Goal: Task Accomplishment & Management: Manage account settings

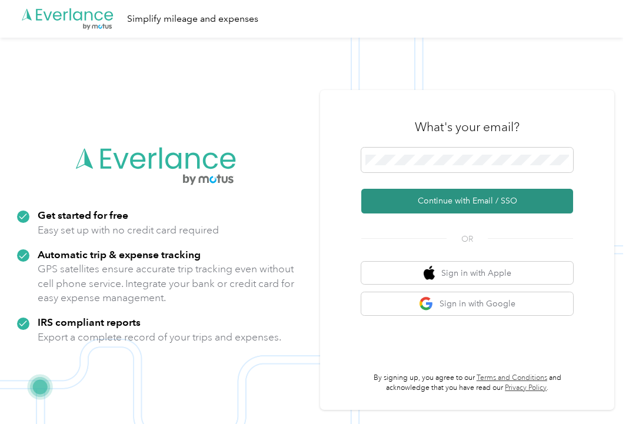
click at [451, 194] on button "Continue with Email / SSO" at bounding box center [467, 201] width 212 height 25
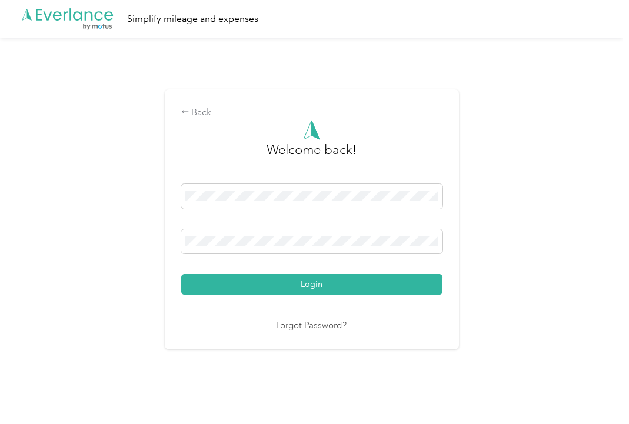
click at [301, 280] on button "Login" at bounding box center [311, 284] width 261 height 21
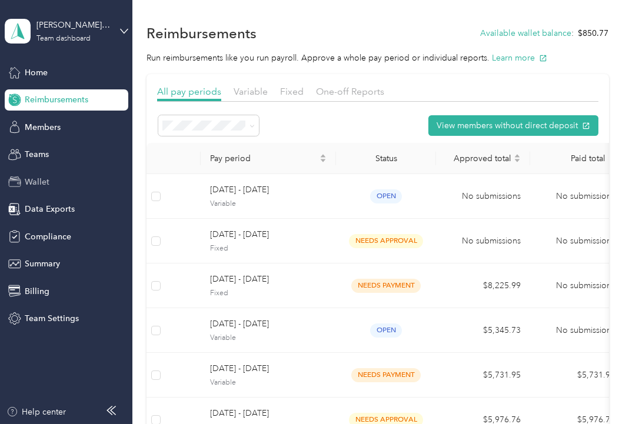
click at [33, 176] on span "Wallet" at bounding box center [37, 182] width 25 height 12
